Goal: Task Accomplishment & Management: Complete application form

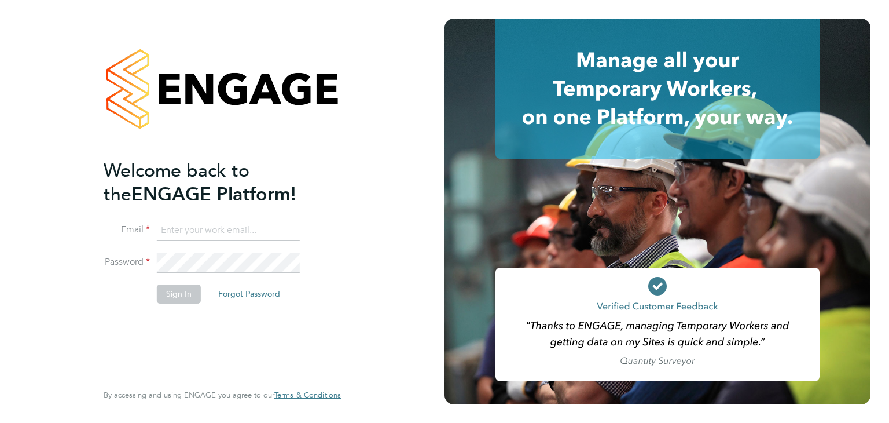
type input "[EMAIL_ADDRESS][DOMAIN_NAME]"
click at [167, 295] on button "Sign In" at bounding box center [179, 293] width 44 height 19
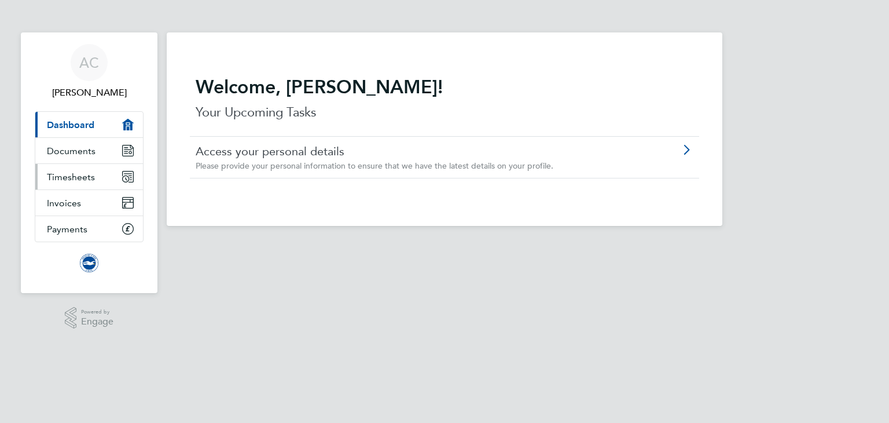
click at [67, 180] on span "Timesheets" at bounding box center [71, 176] width 48 height 11
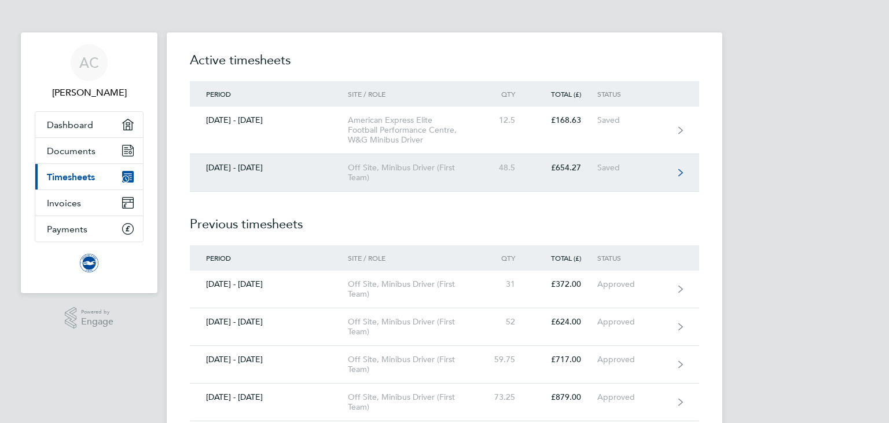
click at [375, 171] on div "Off Site, Minibus Driver (First Team)" at bounding box center [414, 173] width 133 height 20
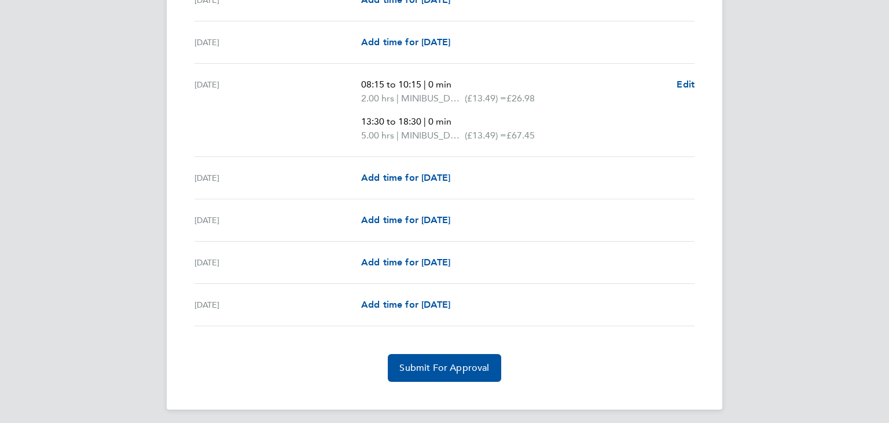
scroll to position [1573, 0]
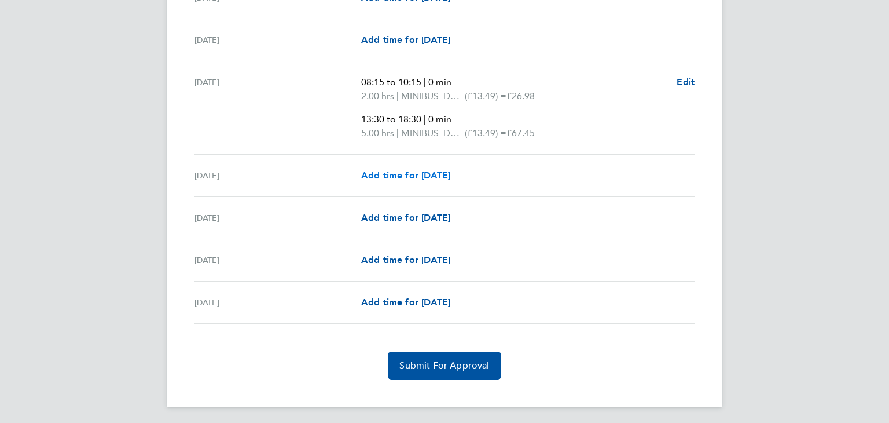
click at [404, 171] on span "Add time for [DATE]" at bounding box center [405, 175] width 89 height 11
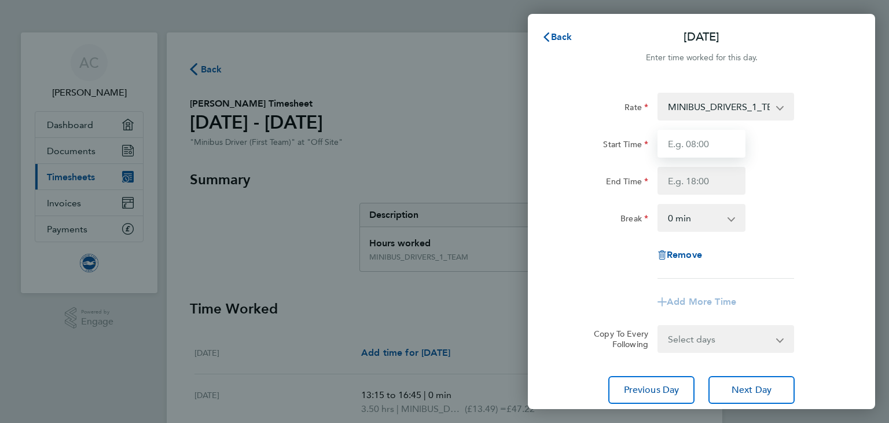
click at [680, 143] on input "Start Time" at bounding box center [702, 144] width 88 height 28
type input "08:15"
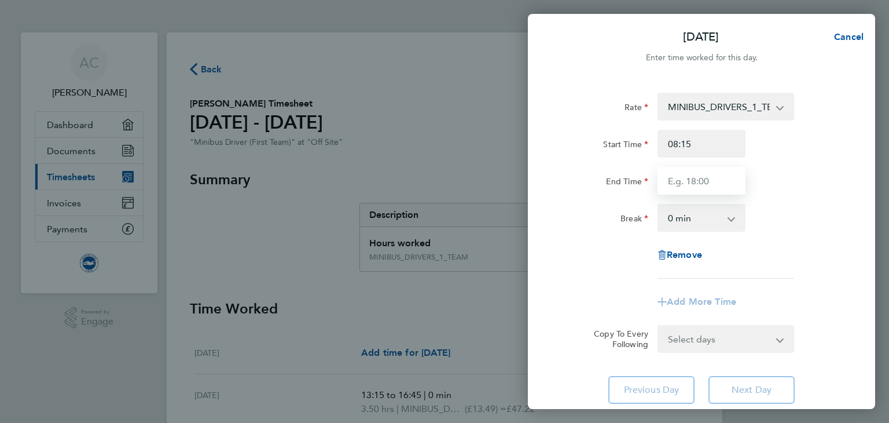
click at [698, 180] on input "End Time" at bounding box center [702, 181] width 88 height 28
type input "10:15"
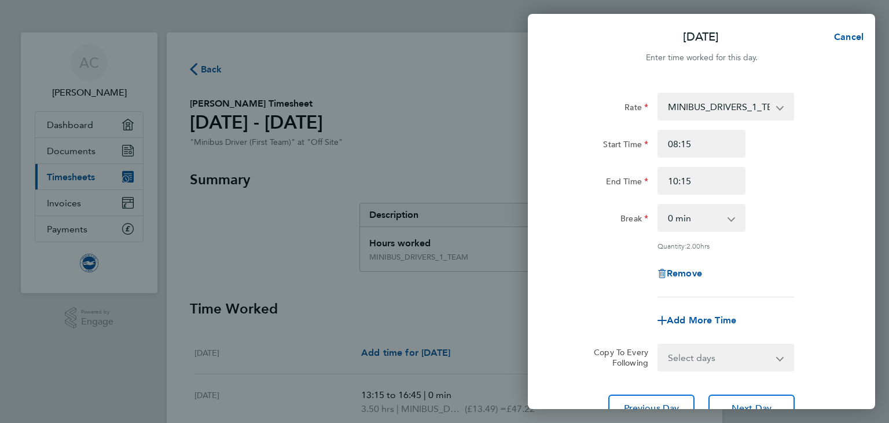
click at [568, 109] on div "Rate" at bounding box center [605, 104] width 88 height 23
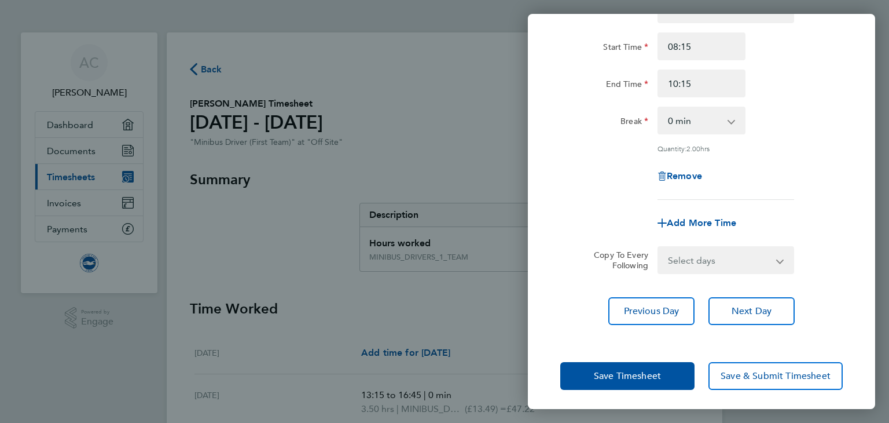
scroll to position [100, 0]
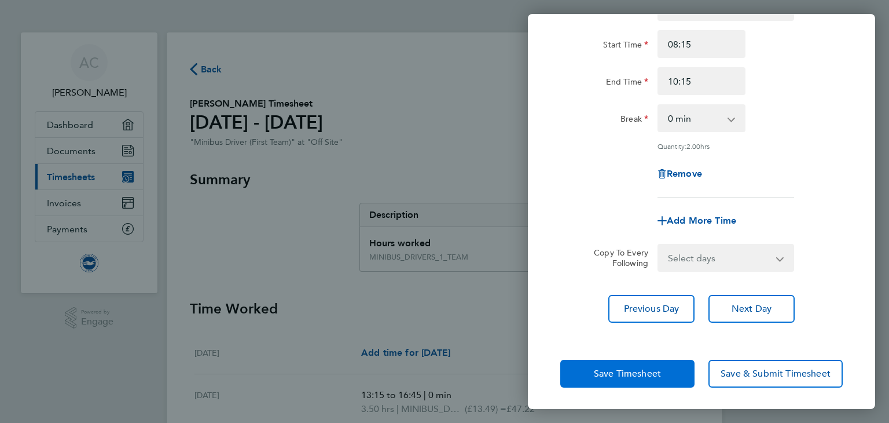
click at [600, 374] on span "Save Timesheet" at bounding box center [627, 374] width 67 height 12
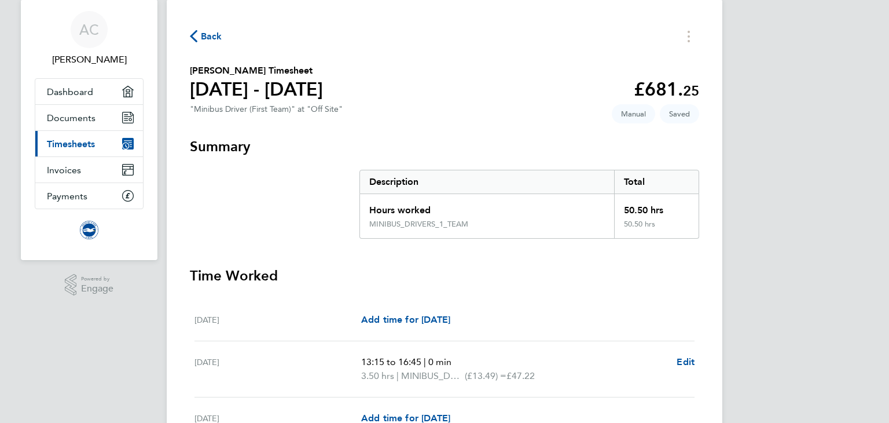
scroll to position [23, 0]
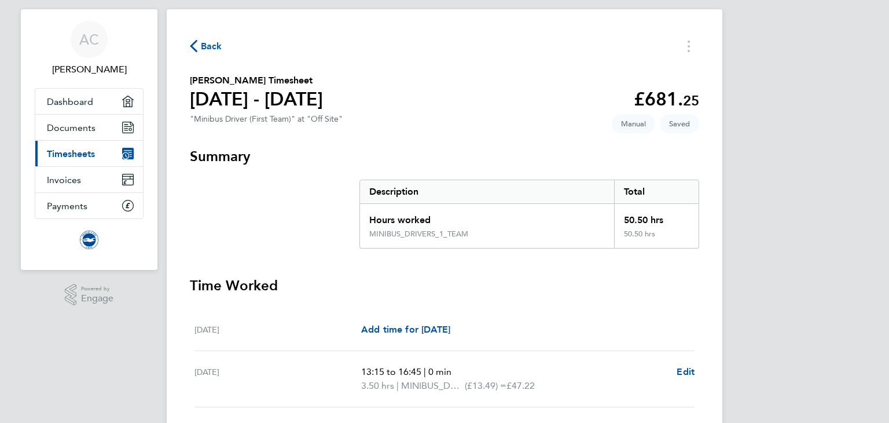
click at [76, 148] on span "Timesheets" at bounding box center [71, 153] width 48 height 11
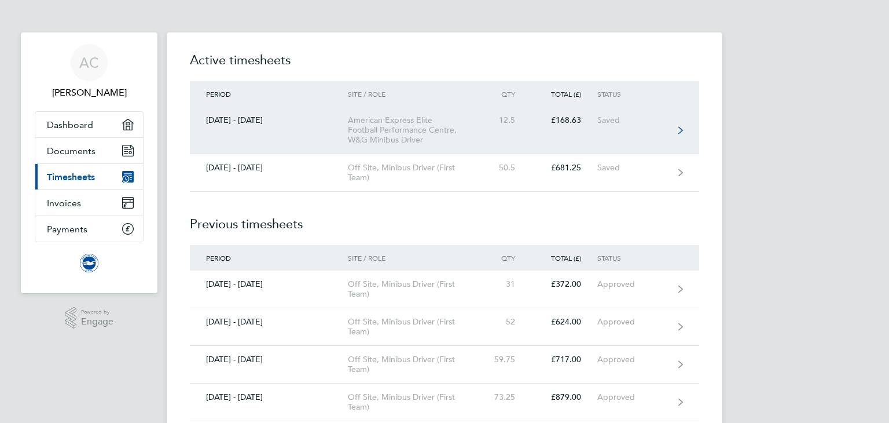
click at [384, 130] on div "American Express Elite Football Performance Centre, W&G Minibus Driver" at bounding box center [414, 130] width 133 height 30
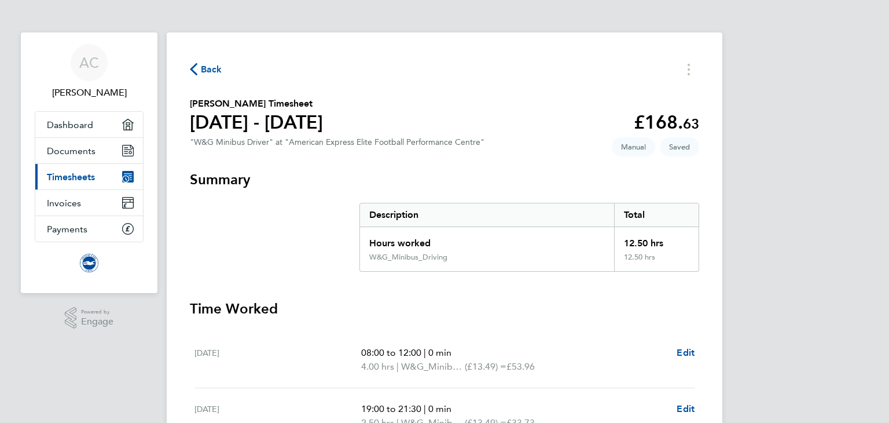
click at [54, 177] on span "Timesheets" at bounding box center [71, 176] width 48 height 11
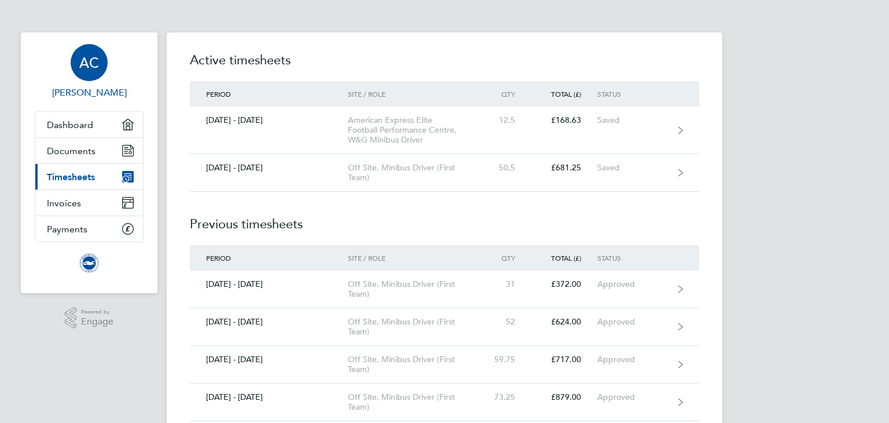
click at [88, 61] on span "AC" at bounding box center [89, 62] width 20 height 15
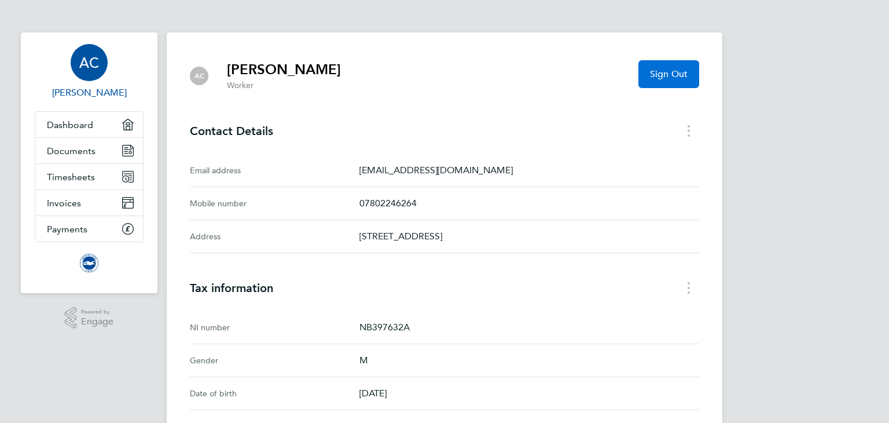
click at [673, 72] on span "Sign Out" at bounding box center [669, 74] width 38 height 12
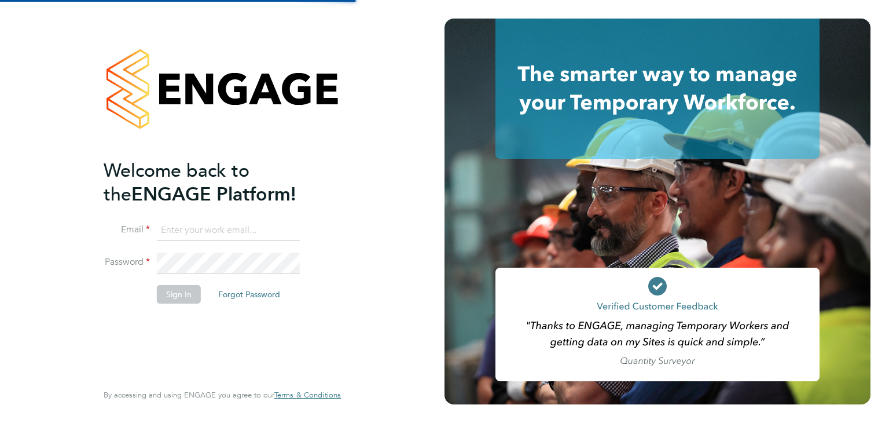
type input "[EMAIL_ADDRESS][DOMAIN_NAME]"
